Goal: Task Accomplishment & Management: Manage account settings

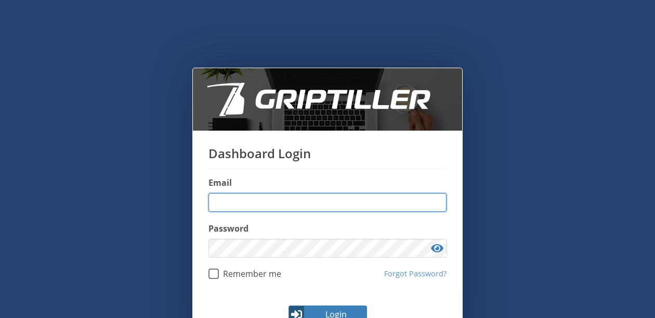
type input "**********"
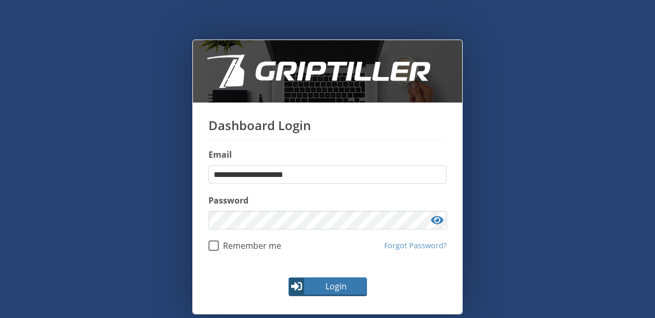
scroll to position [50, 0]
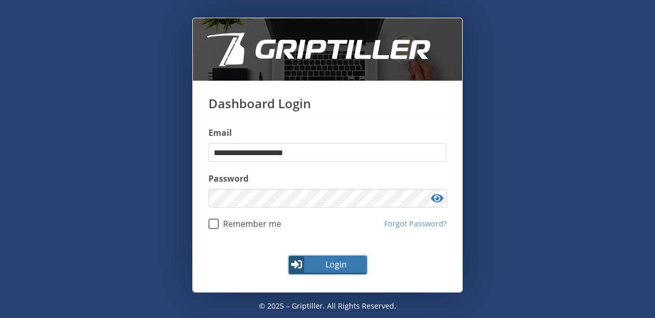
click at [340, 260] on span "Login" at bounding box center [336, 264] width 60 height 12
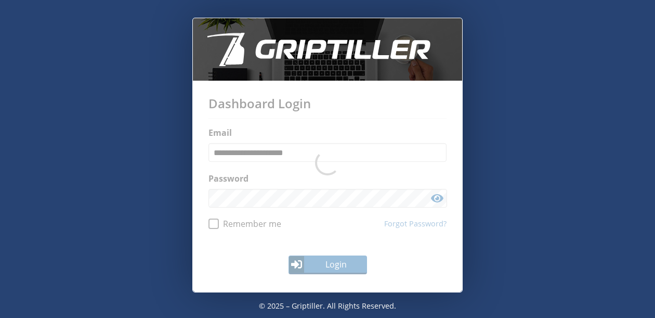
scroll to position [0, 0]
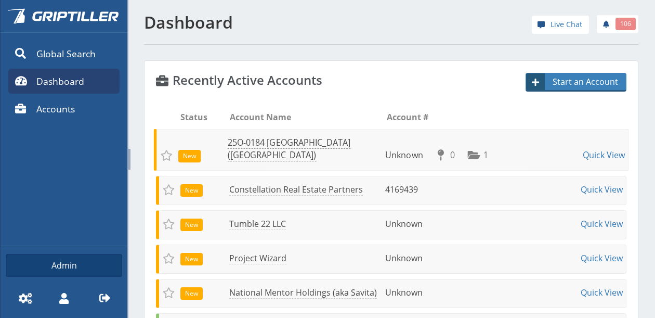
click at [241, 155] on link "25O-0184 [GEOGRAPHIC_DATA] ([GEOGRAPHIC_DATA])" at bounding box center [289, 149] width 123 height 24
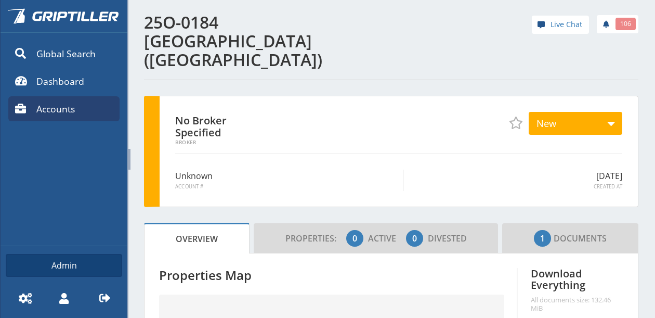
scroll to position [52, 0]
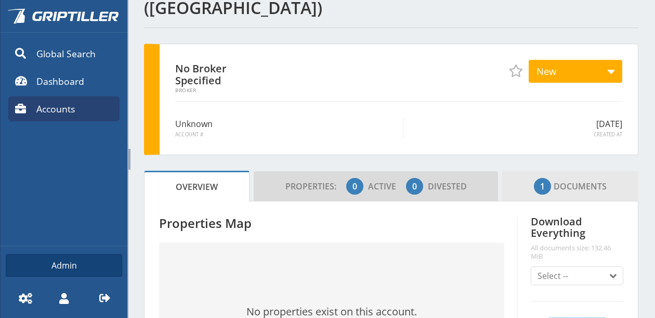
click at [559, 176] on span "1 Documents" at bounding box center [570, 186] width 73 height 21
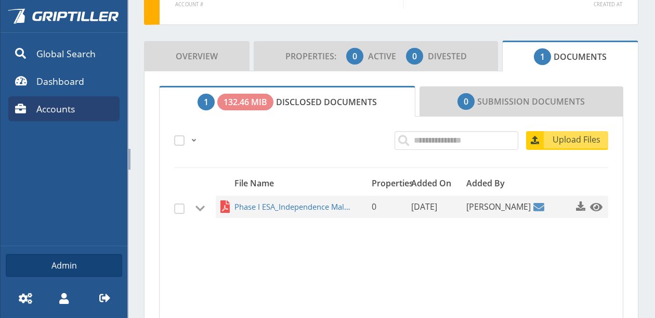
scroll to position [208, 0]
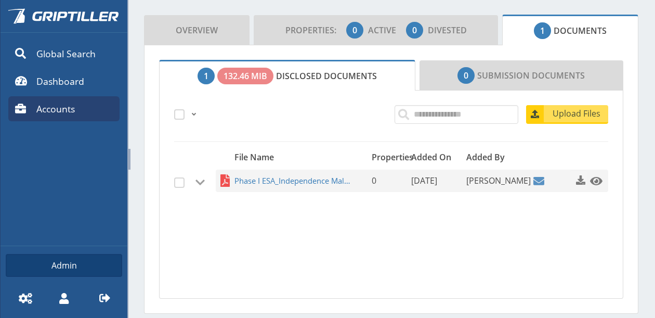
click at [575, 175] on span "button" at bounding box center [580, 180] width 10 height 10
